Goal: Transaction & Acquisition: Purchase product/service

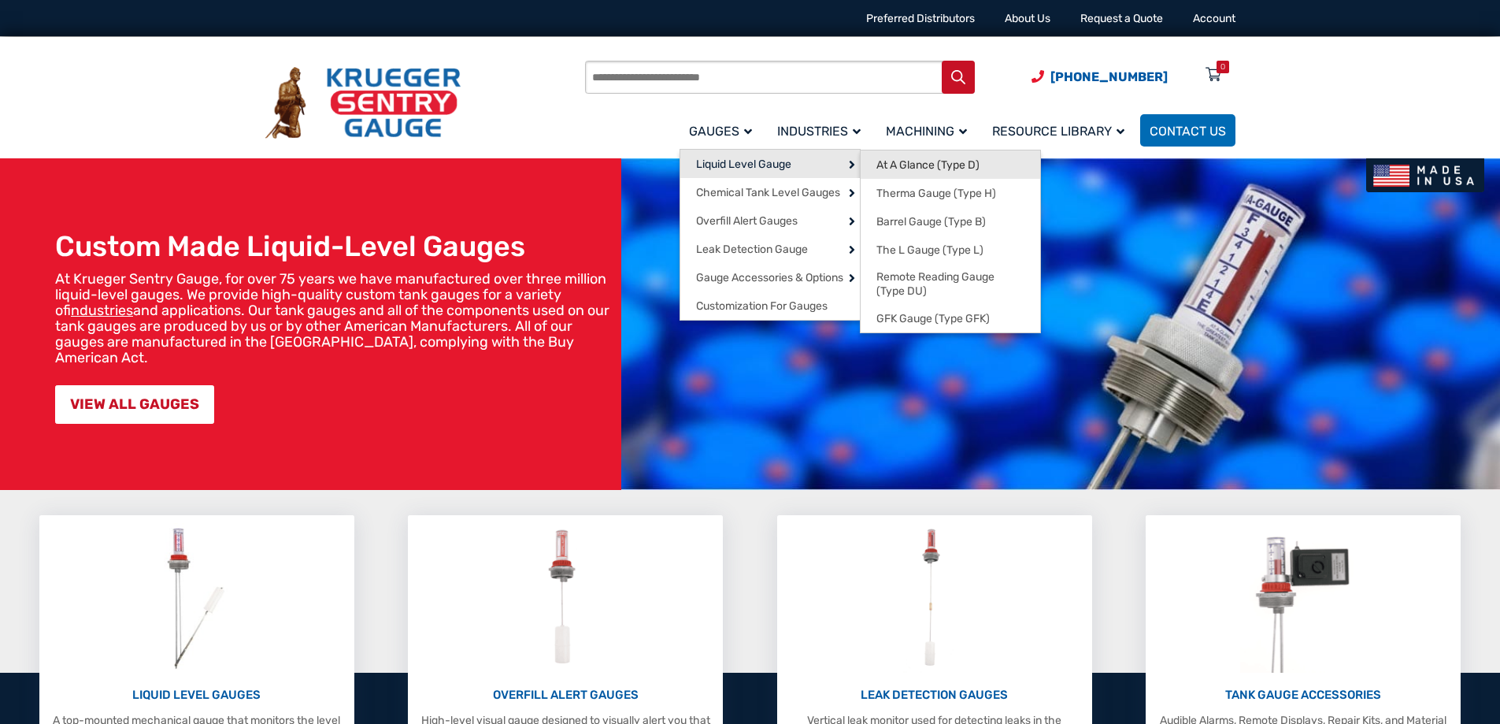
click at [950, 161] on span "At A Glance (Type D)" at bounding box center [927, 165] width 103 height 14
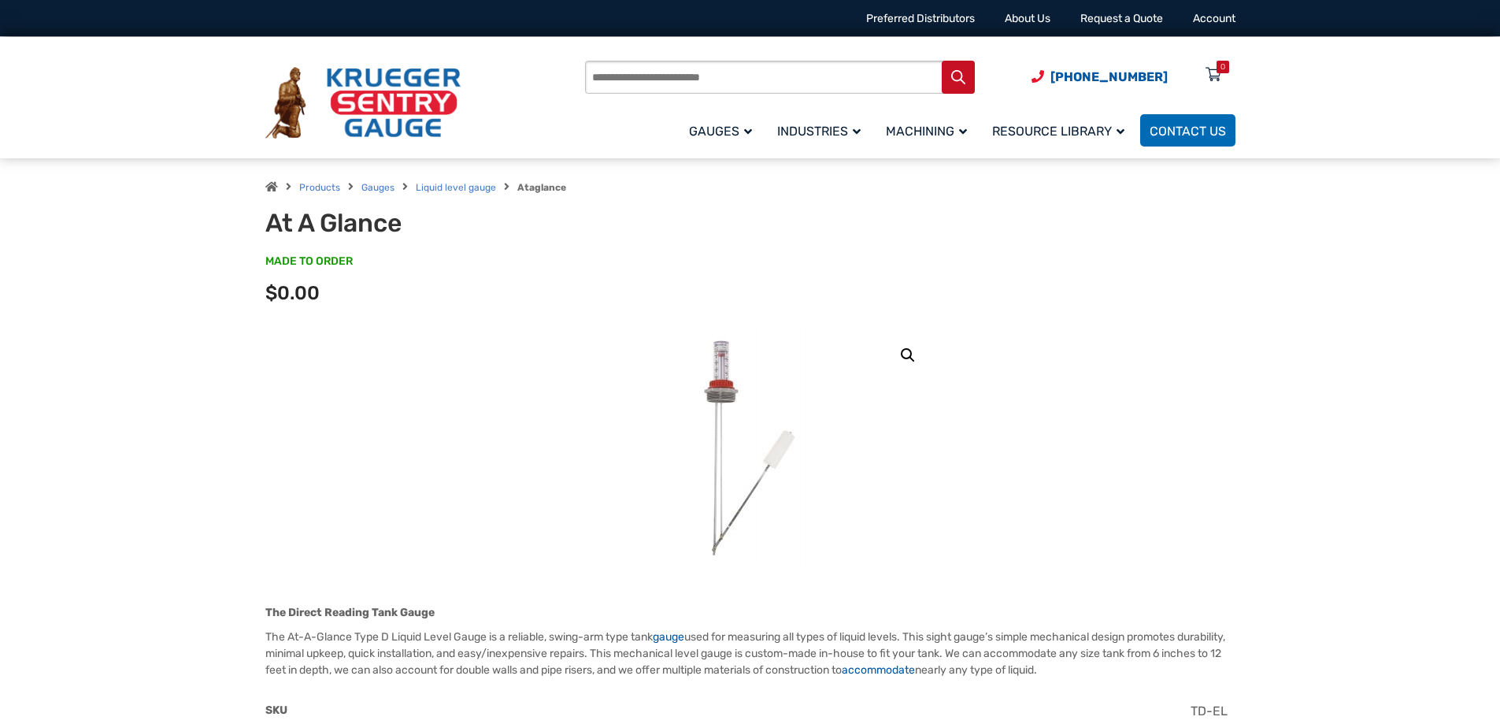
click at [398, 98] on img at bounding box center [362, 103] width 195 height 72
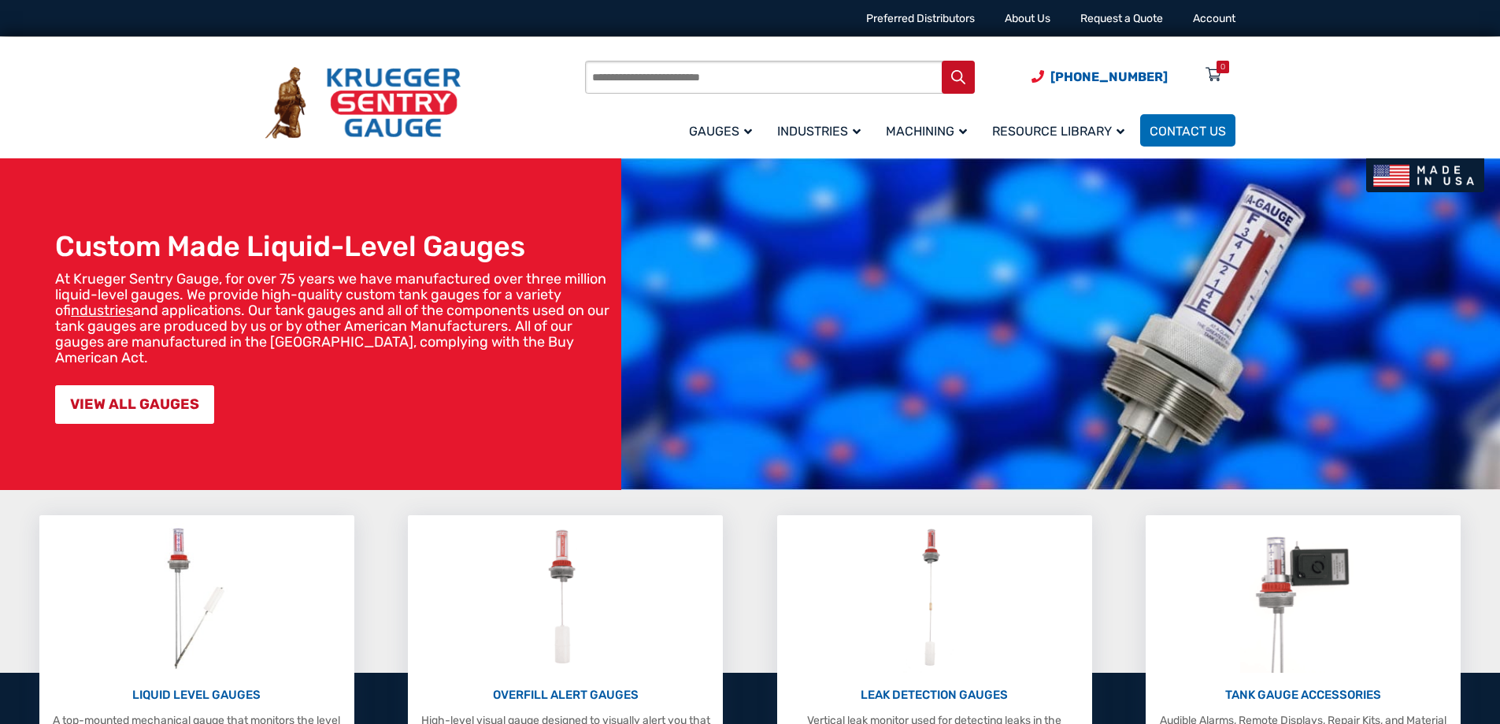
scroll to position [394, 0]
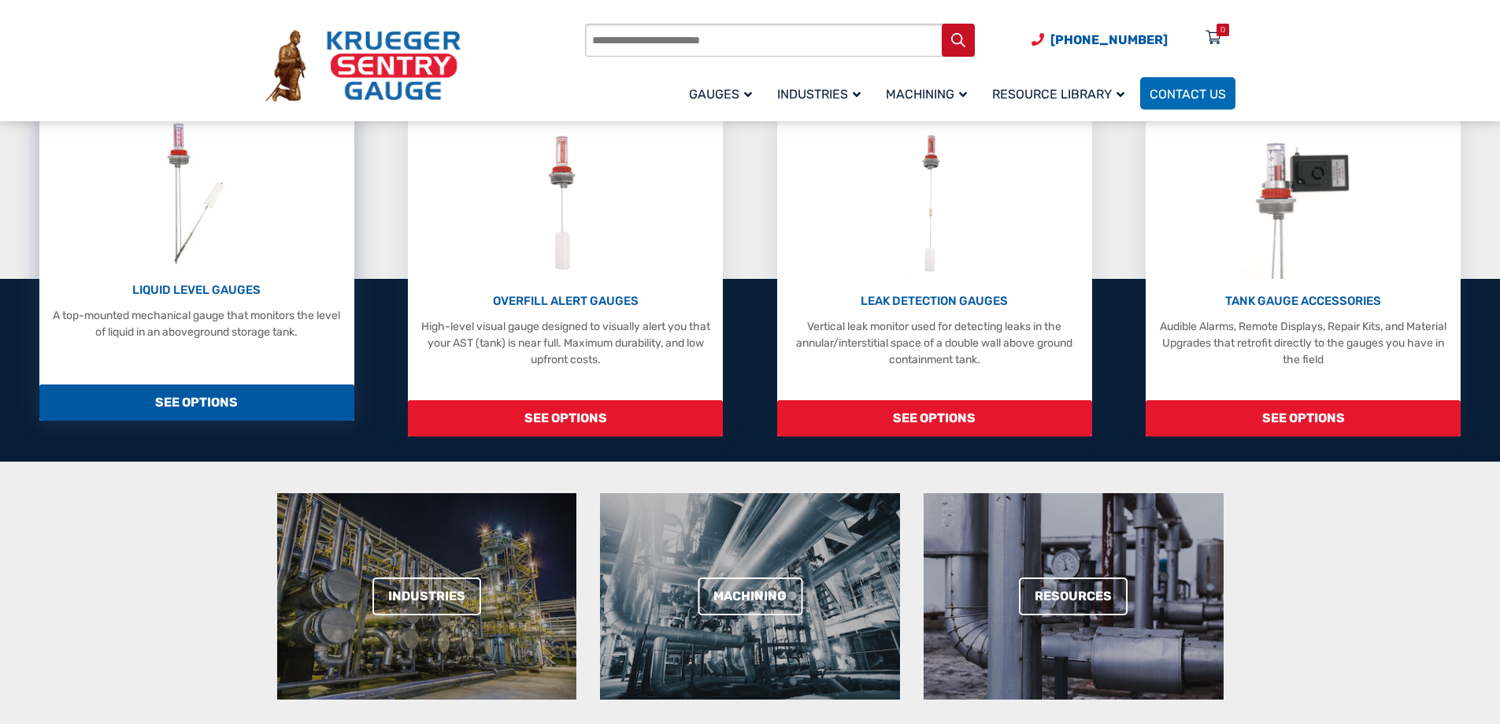
click at [199, 291] on p "LIQUID LEVEL GAUGES" at bounding box center [196, 290] width 299 height 18
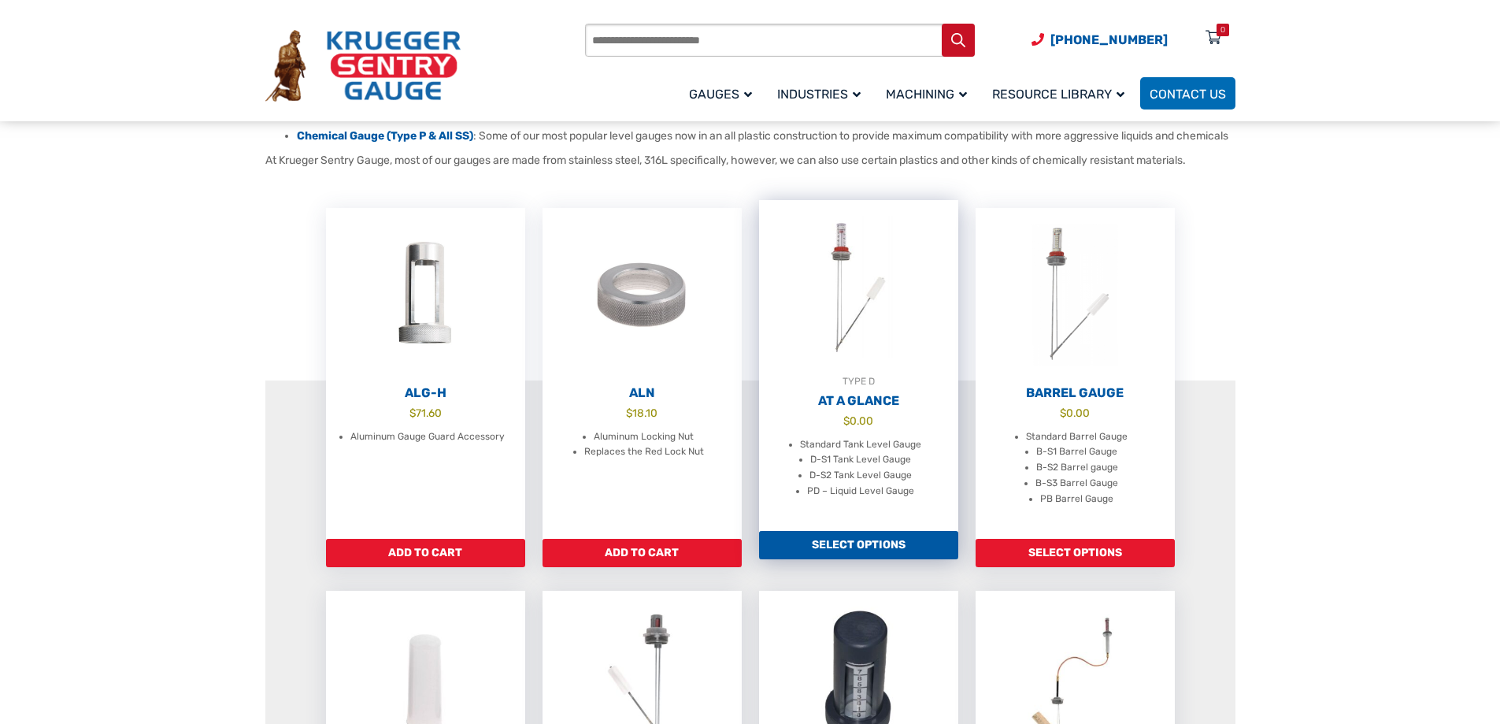
click at [860, 373] on img at bounding box center [858, 286] width 199 height 173
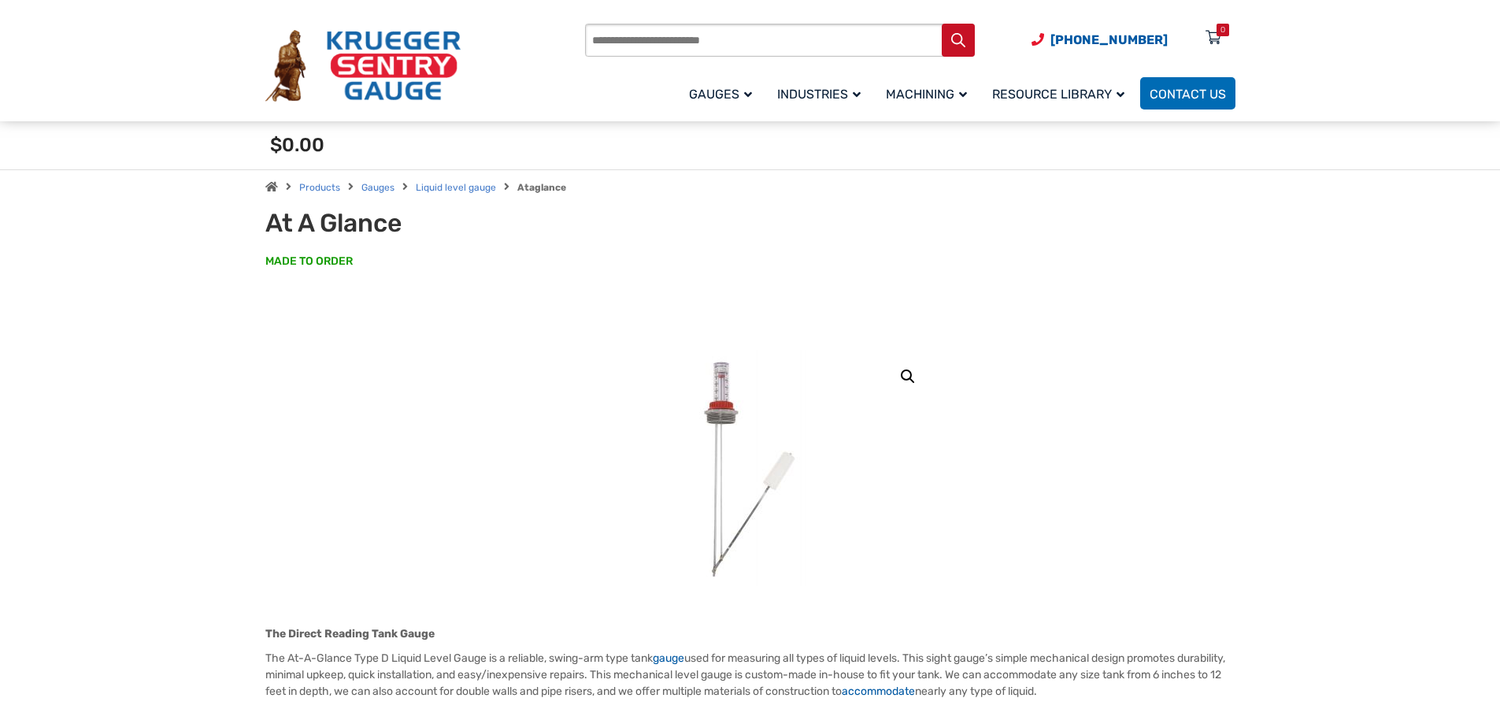
scroll to position [415, 0]
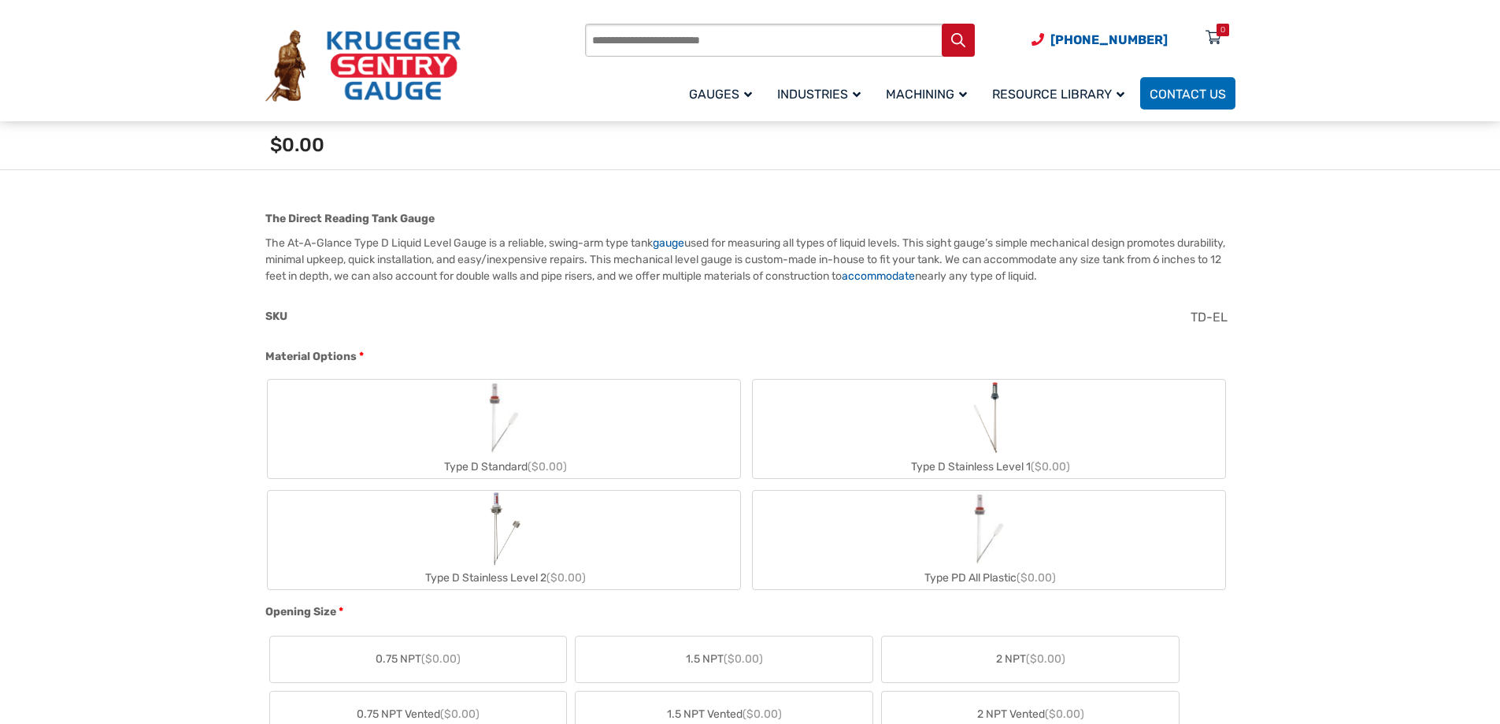
drag, startPoint x: 541, startPoint y: 419, endPoint x: 1332, endPoint y: 381, distance: 791.5
click at [540, 419] on img "Type D Standard" at bounding box center [504, 418] width 76 height 76
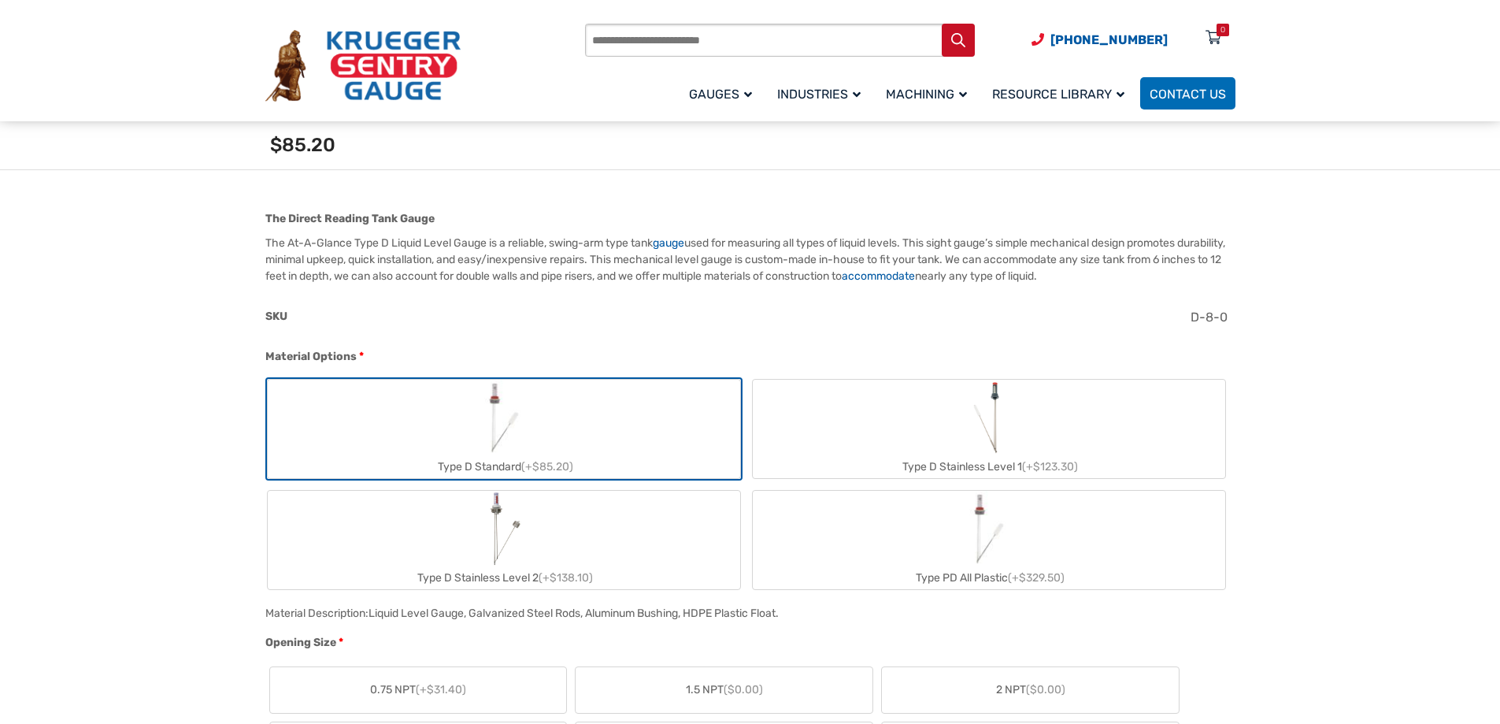
click at [545, 536] on label "Type D Stainless Level 2 (+$138.10)" at bounding box center [504, 540] width 472 height 98
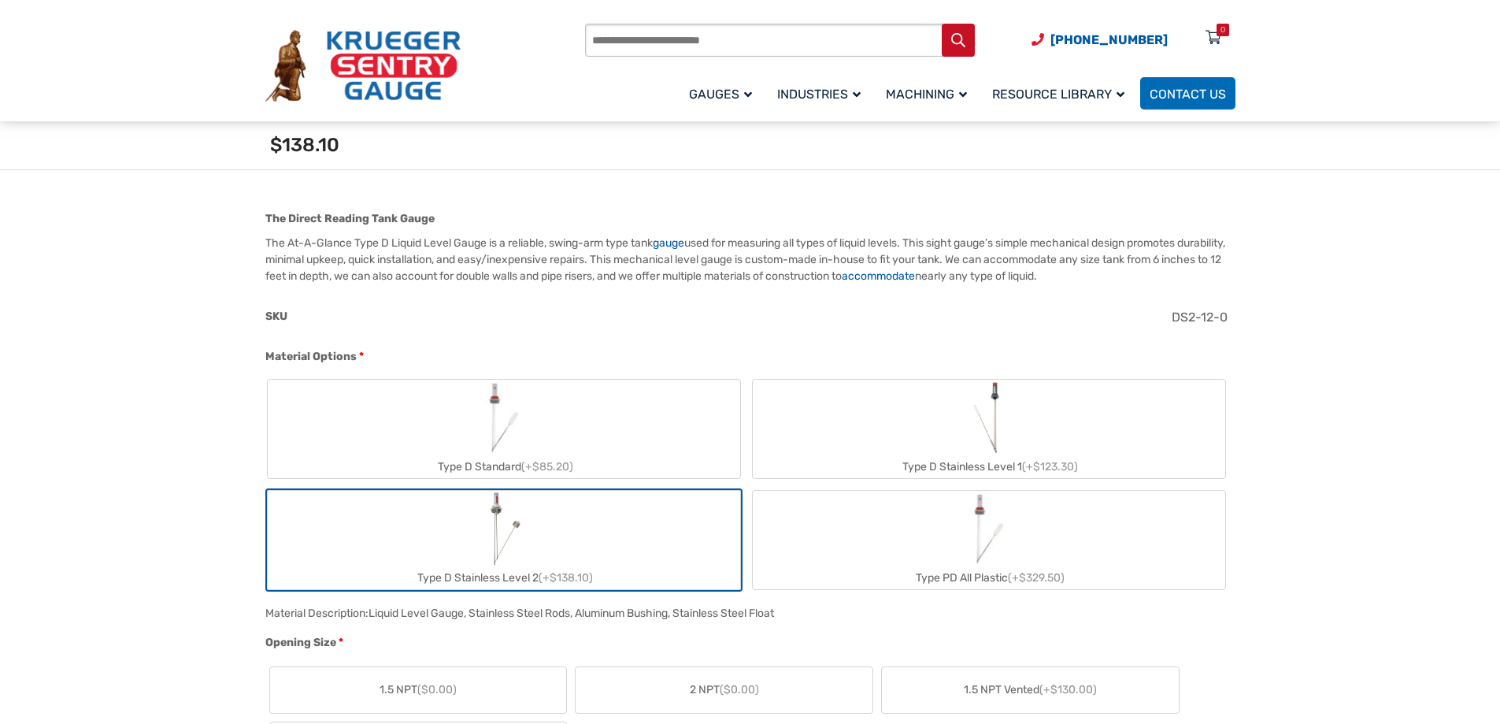
click at [1149, 526] on label "Type PD All Plastic (+$329.50)" at bounding box center [989, 540] width 472 height 98
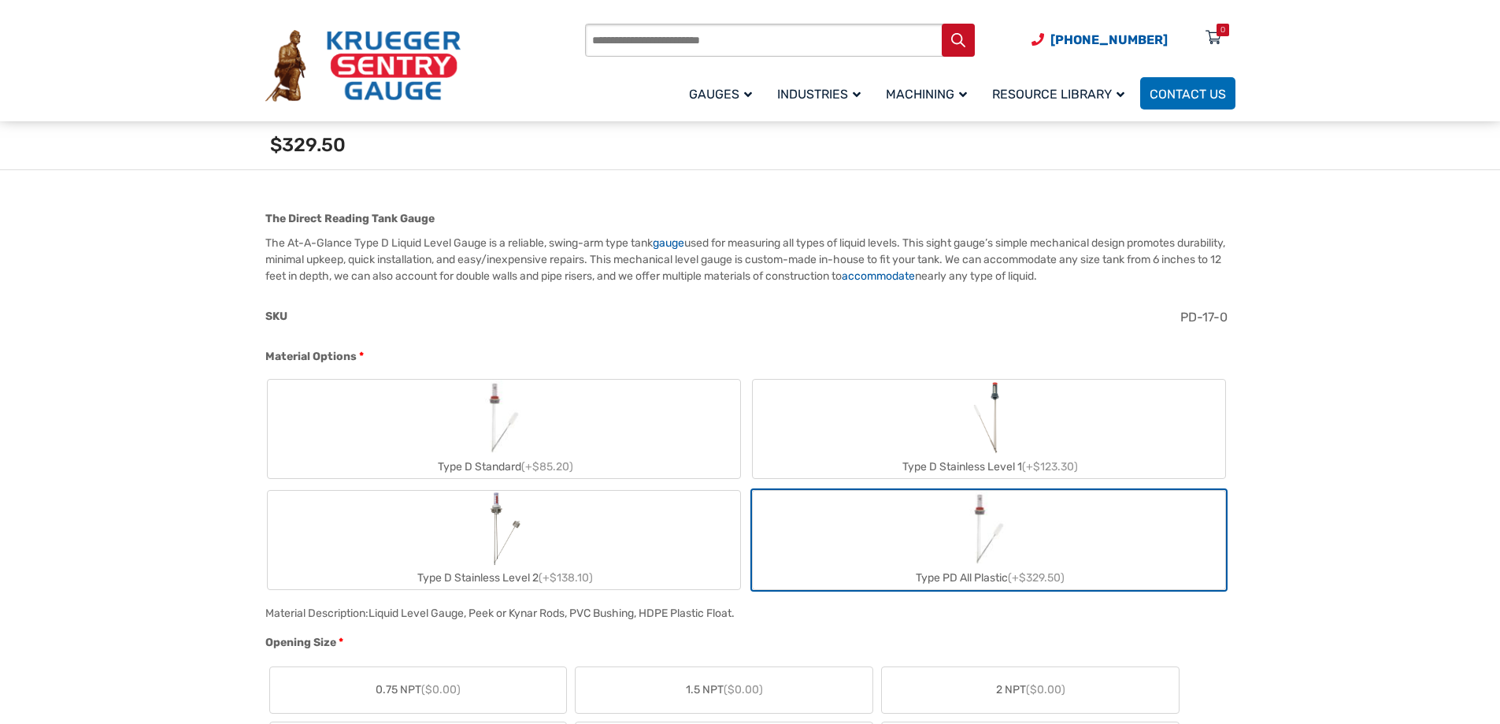
click at [616, 566] on div "Type D Stainless Level 2 (+$138.10)" at bounding box center [504, 577] width 472 height 23
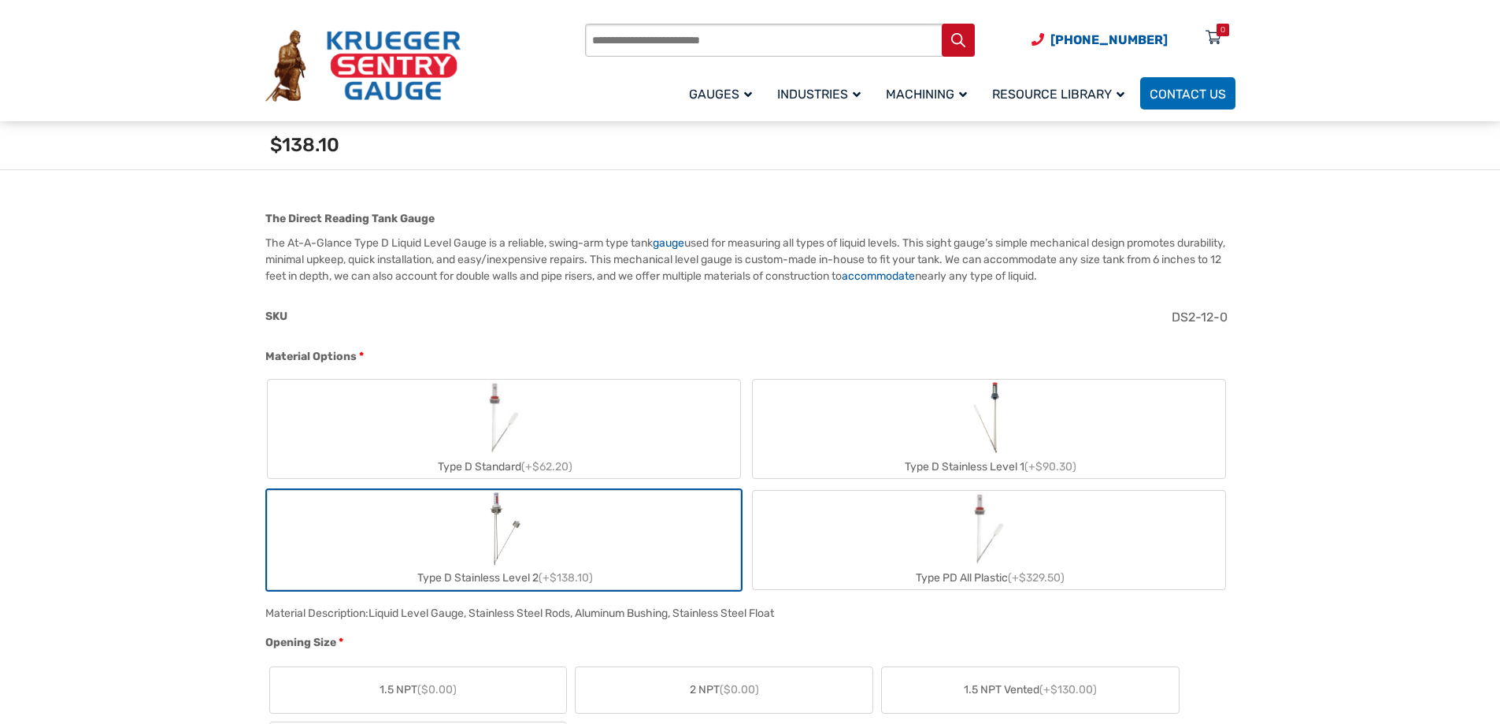
click at [824, 460] on div "Type D Stainless Level 1 (+$90.30)" at bounding box center [989, 466] width 472 height 23
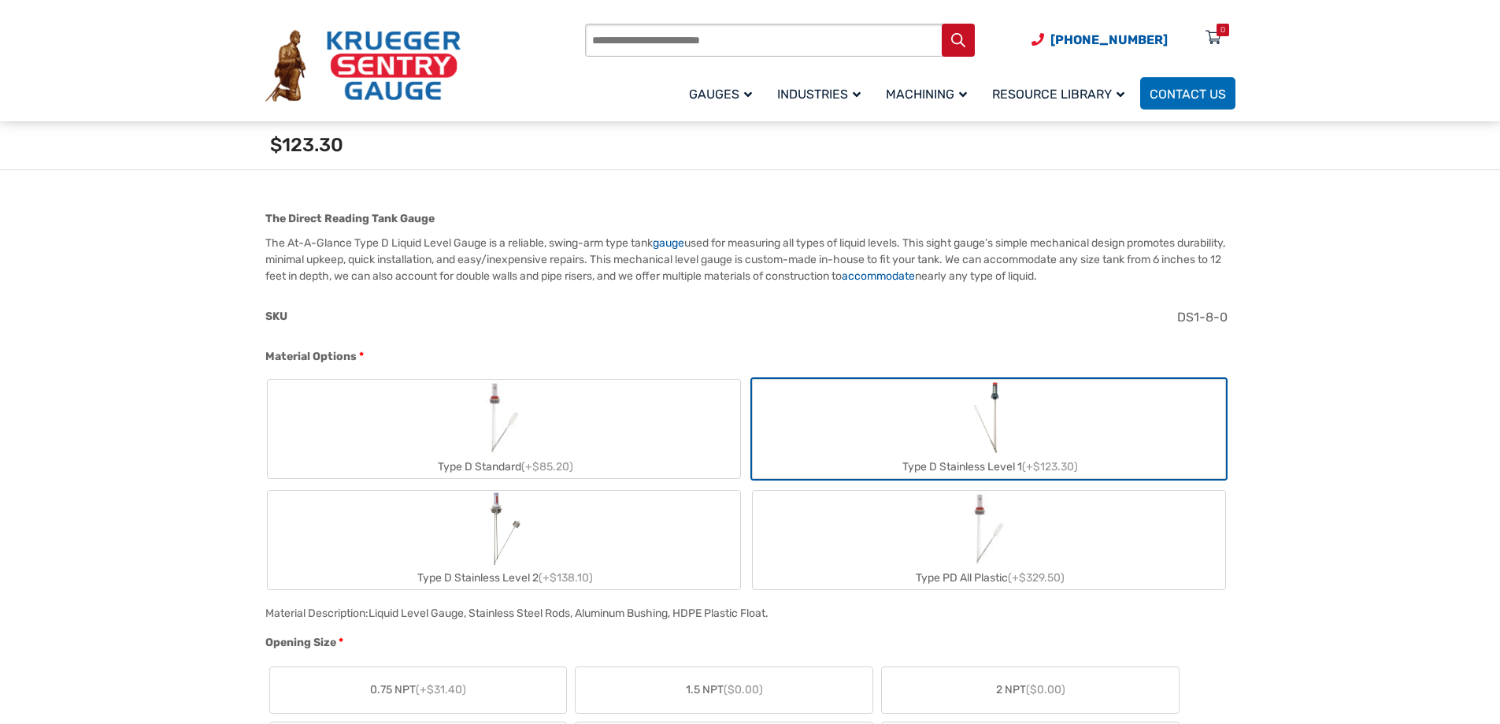
click at [625, 548] on label "Type D Stainless Level 2 (+$138.10)" at bounding box center [504, 540] width 472 height 98
type input "**"
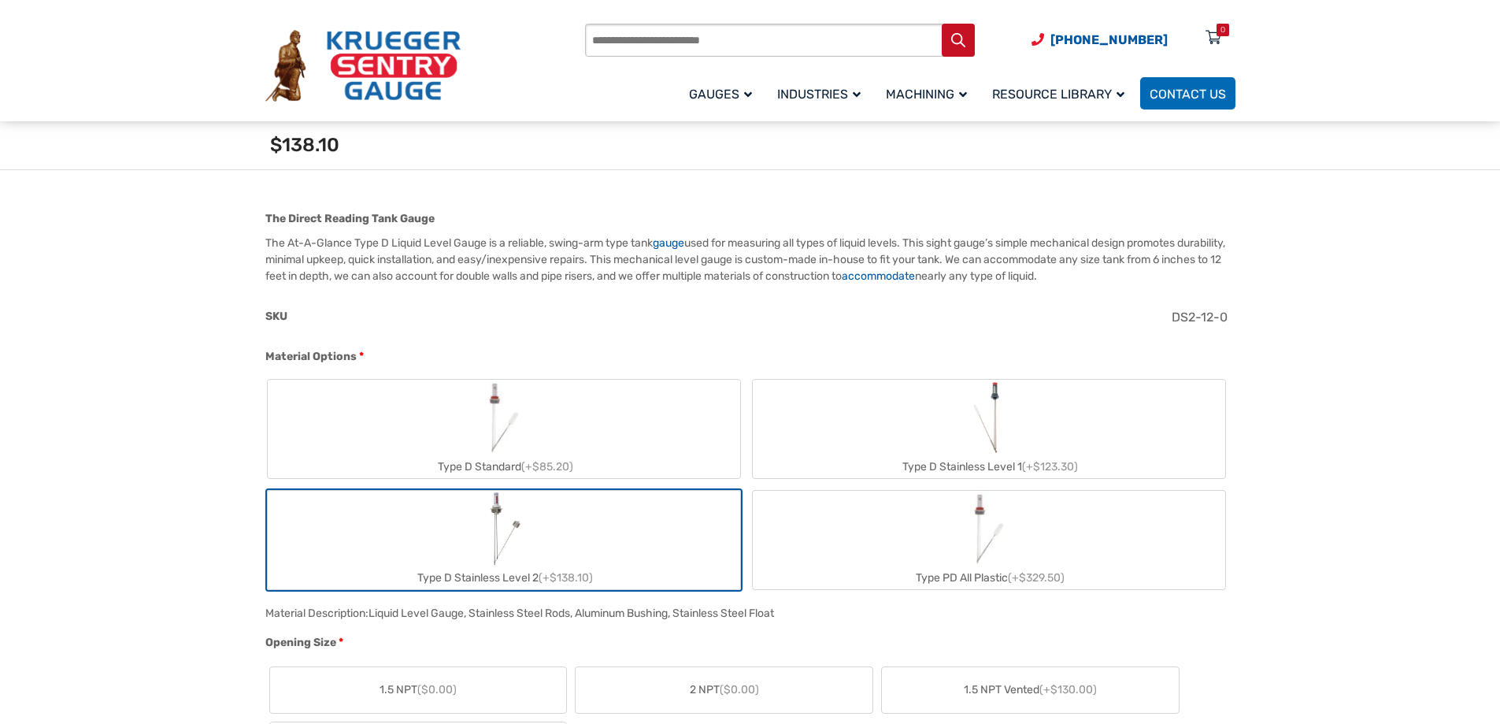
scroll to position [809, 0]
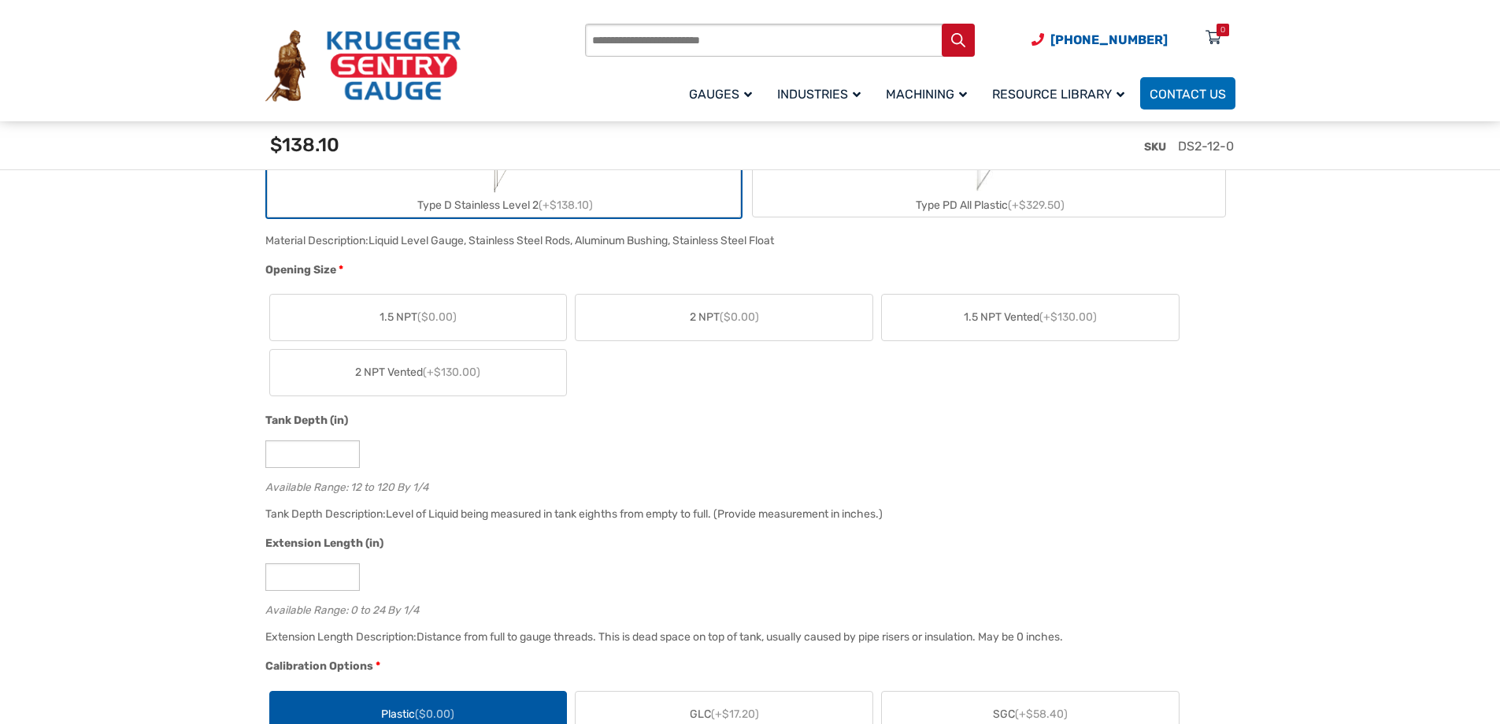
click at [628, 304] on label "2 NPT ($0.00)" at bounding box center [724, 317] width 297 height 46
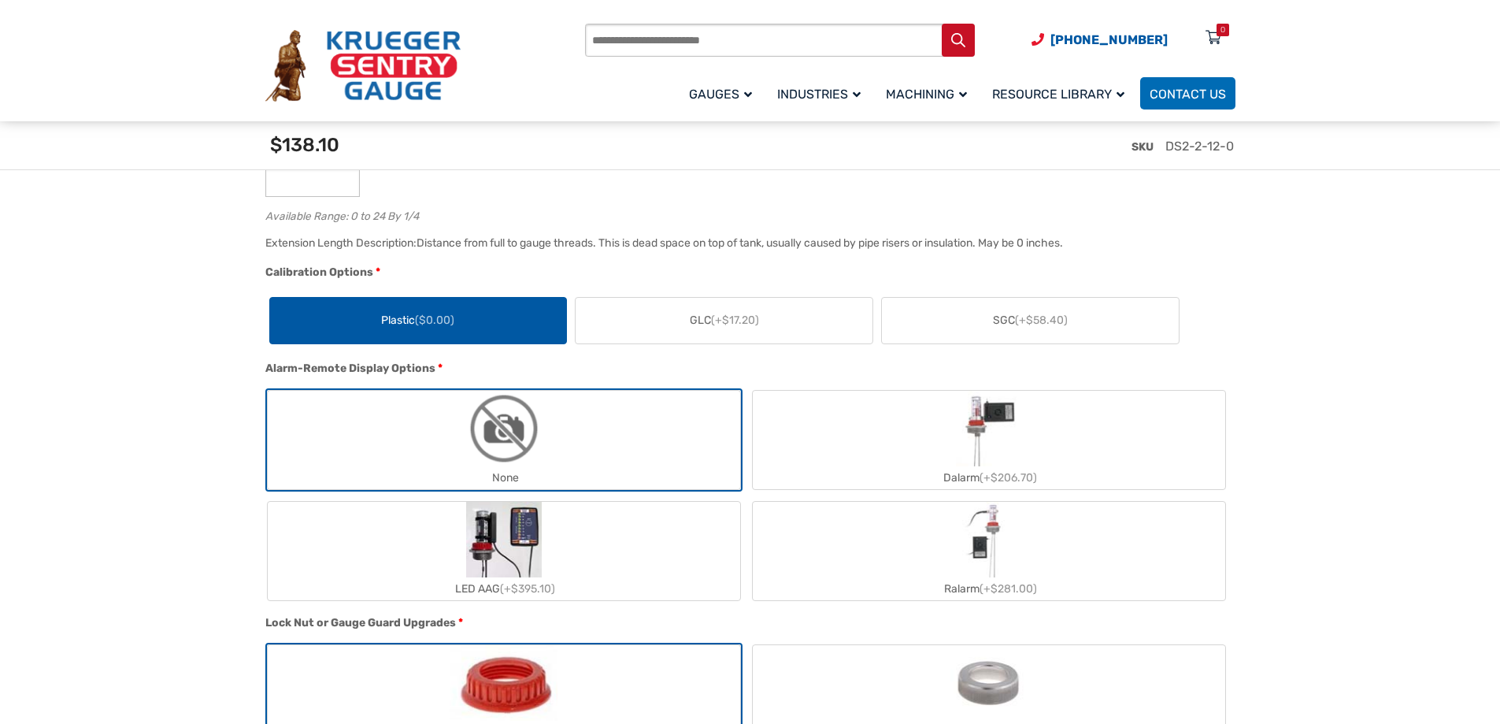
scroll to position [1596, 0]
